Goal: Information Seeking & Learning: Find specific page/section

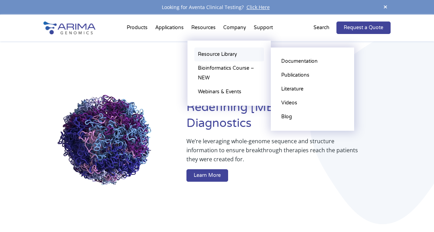
click at [214, 53] on link "Resource Library" at bounding box center [229, 55] width 69 height 14
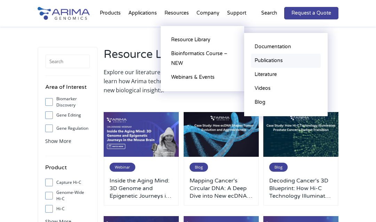
click at [264, 59] on link "Publications" at bounding box center [285, 61] width 69 height 14
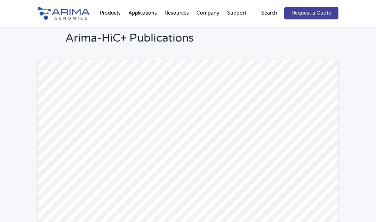
scroll to position [24, 0]
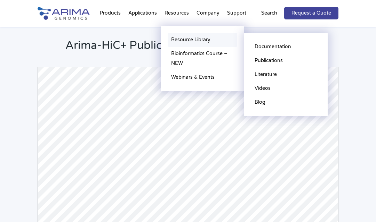
click at [191, 39] on link "Resource Library" at bounding box center [201, 40] width 69 height 14
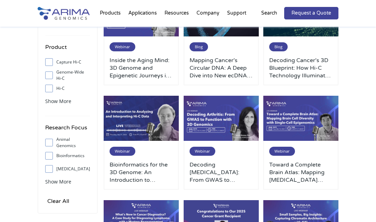
scroll to position [121, 0]
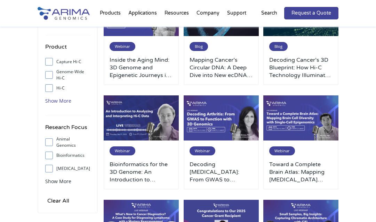
click at [63, 100] on span "Show More" at bounding box center [58, 101] width 26 height 7
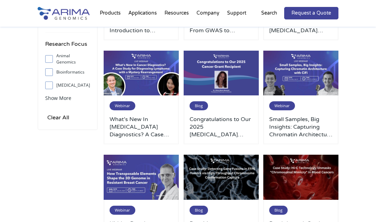
scroll to position [0, 0]
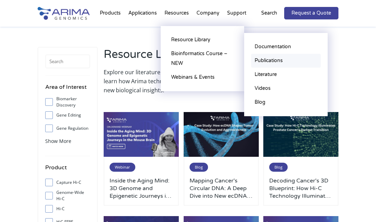
click at [259, 60] on link "Publications" at bounding box center [285, 61] width 69 height 14
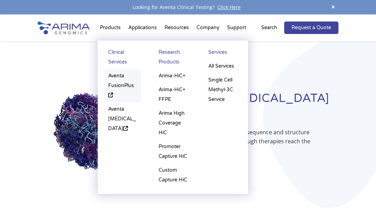
click at [115, 89] on link "Aventa FusionPlus" at bounding box center [123, 85] width 36 height 33
